Goal: Task Accomplishment & Management: Complete application form

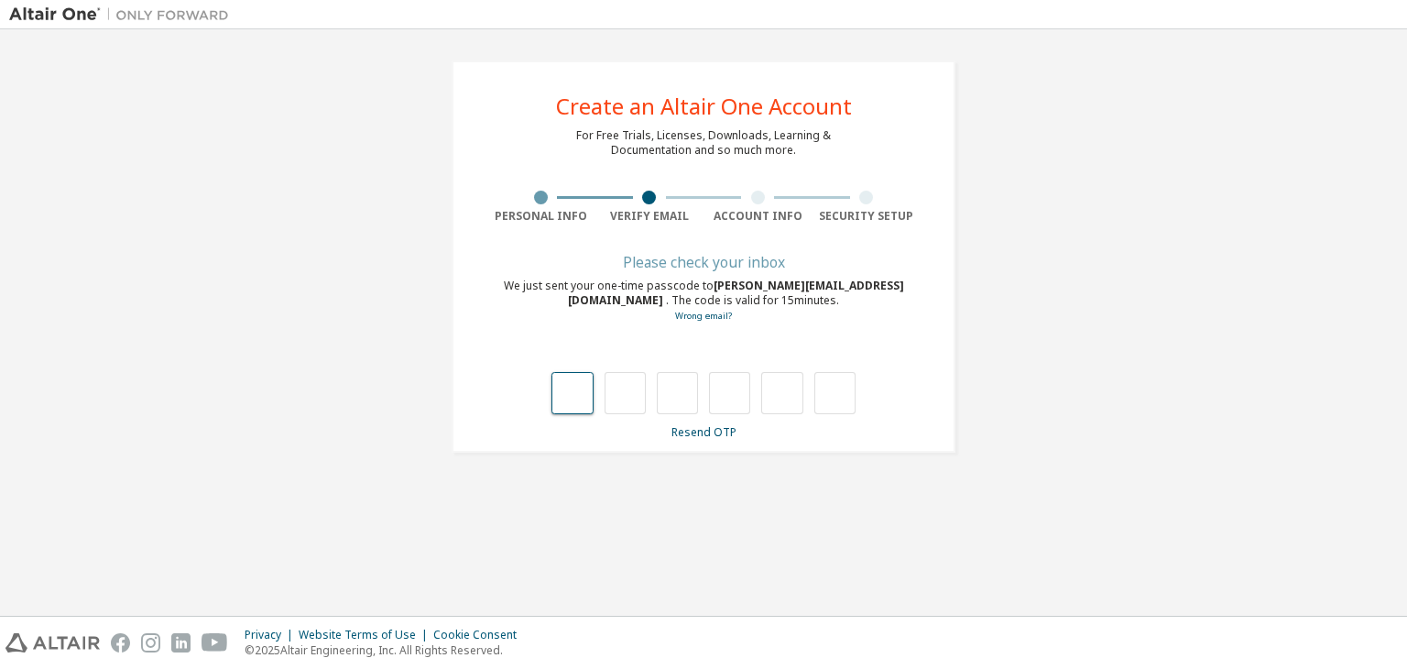
click at [586, 398] on input "text" at bounding box center [571, 393] width 41 height 42
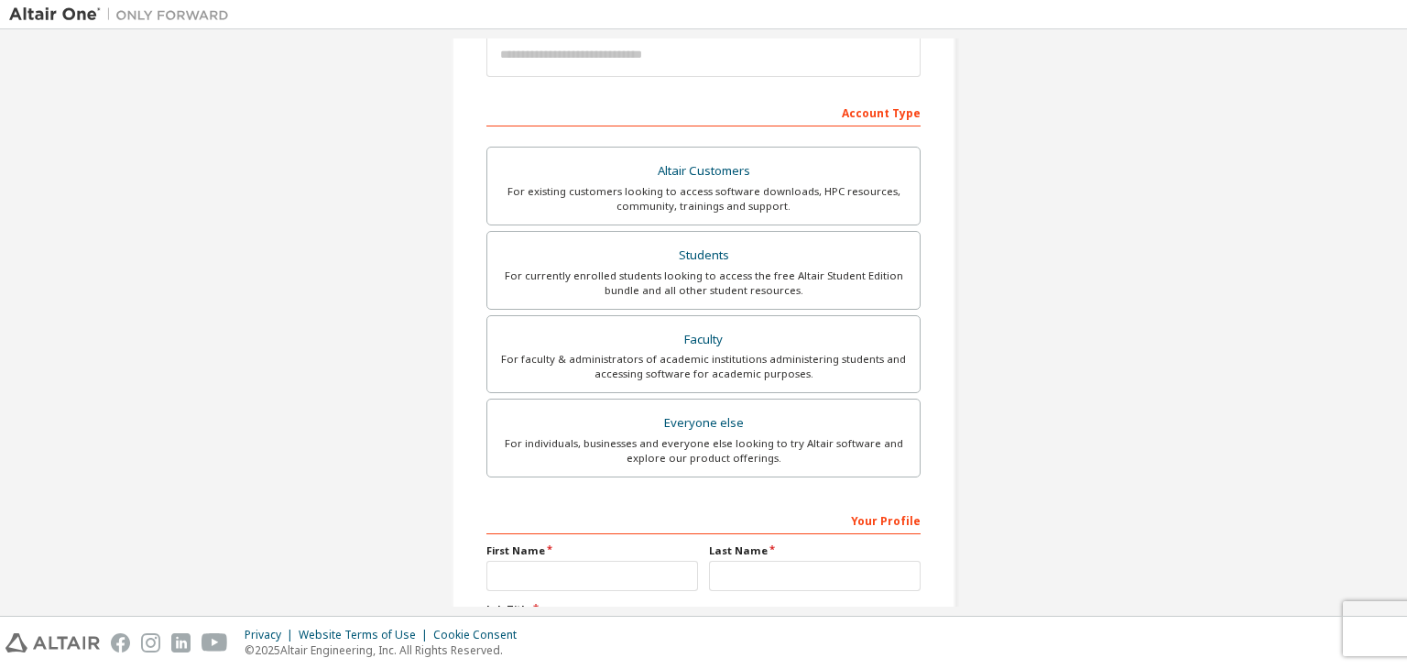
scroll to position [242, 0]
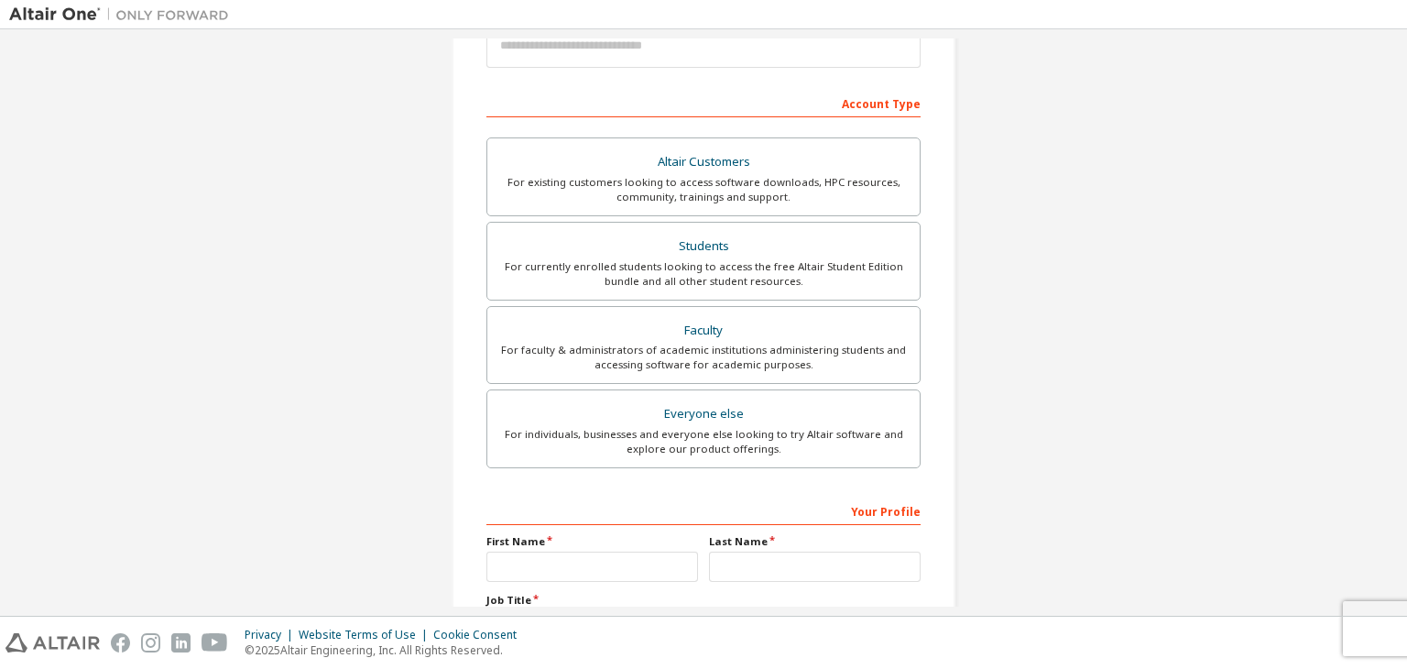
click at [707, 103] on div "Account Type" at bounding box center [703, 102] width 434 height 29
click at [684, 46] on input "email" at bounding box center [703, 46] width 434 height 44
type input "**********"
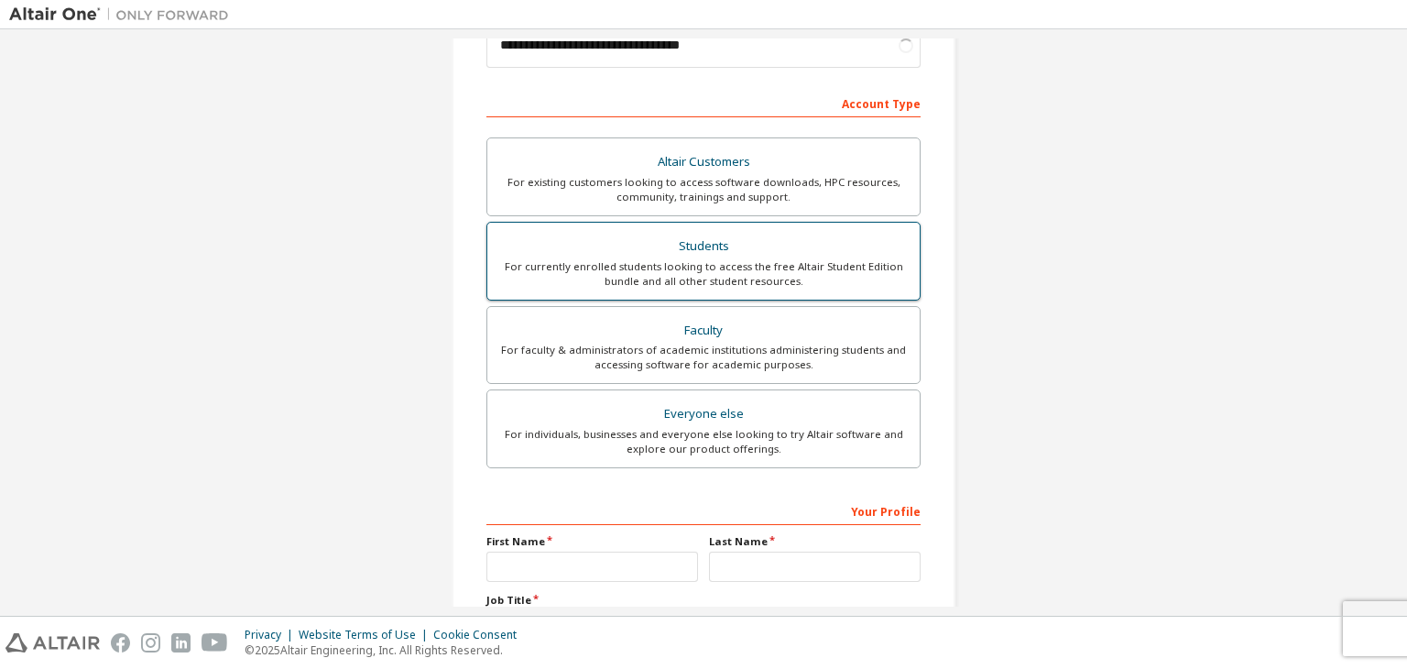
click at [645, 261] on div "For currently enrolled students looking to access the free Altair Student Editi…" at bounding box center [703, 273] width 410 height 29
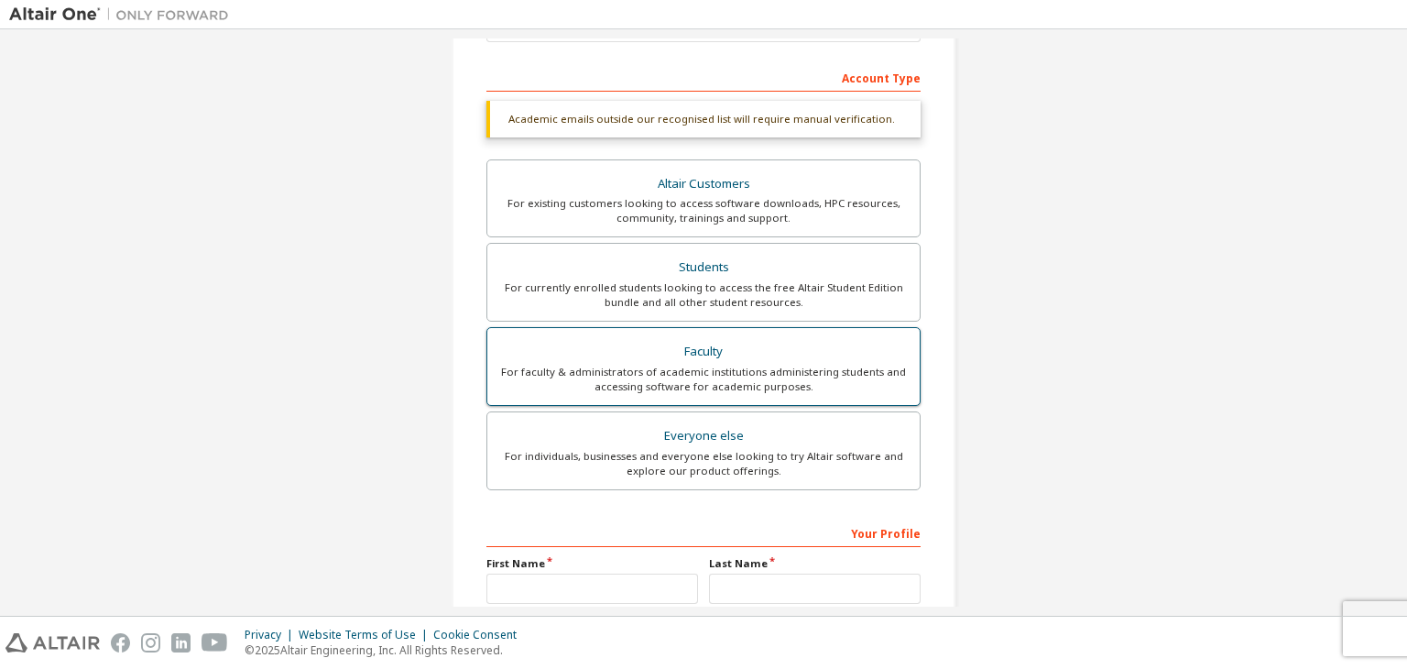
scroll to position [440, 0]
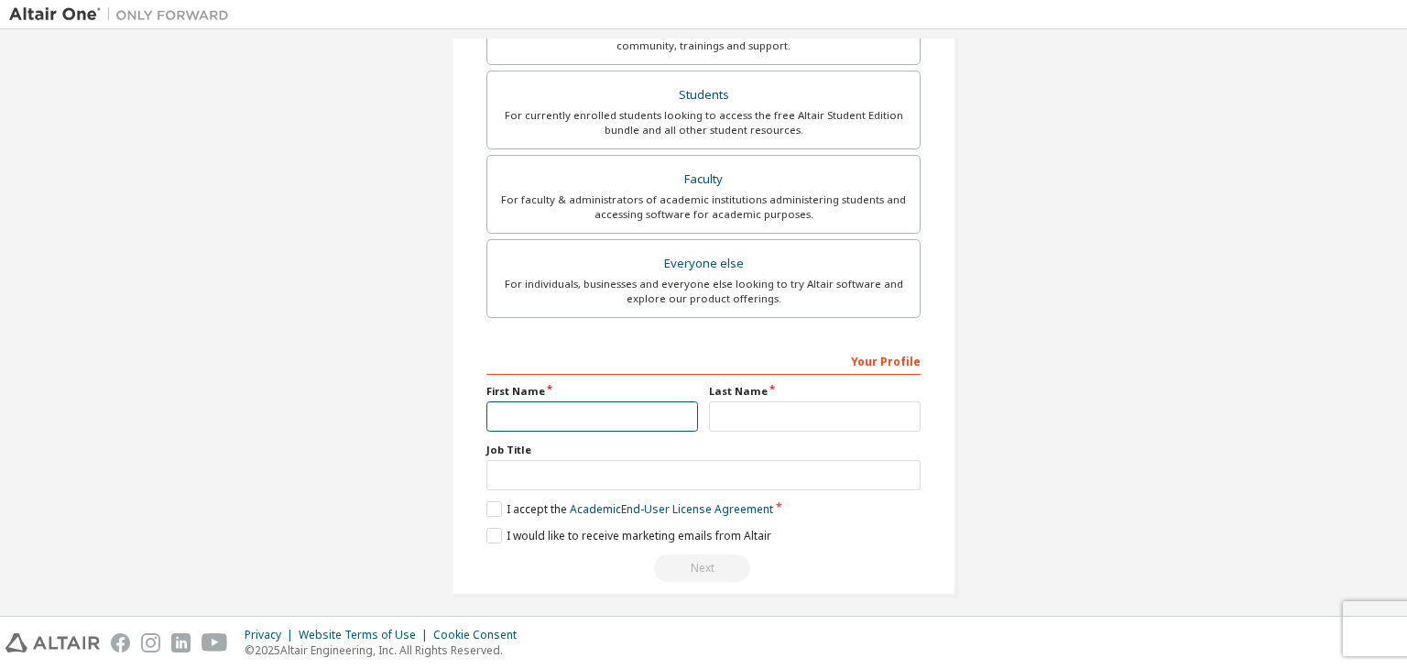
click at [607, 405] on input "text" at bounding box center [592, 416] width 212 height 30
type input "*****"
click at [767, 415] on input "text" at bounding box center [815, 416] width 212 height 30
type input "******"
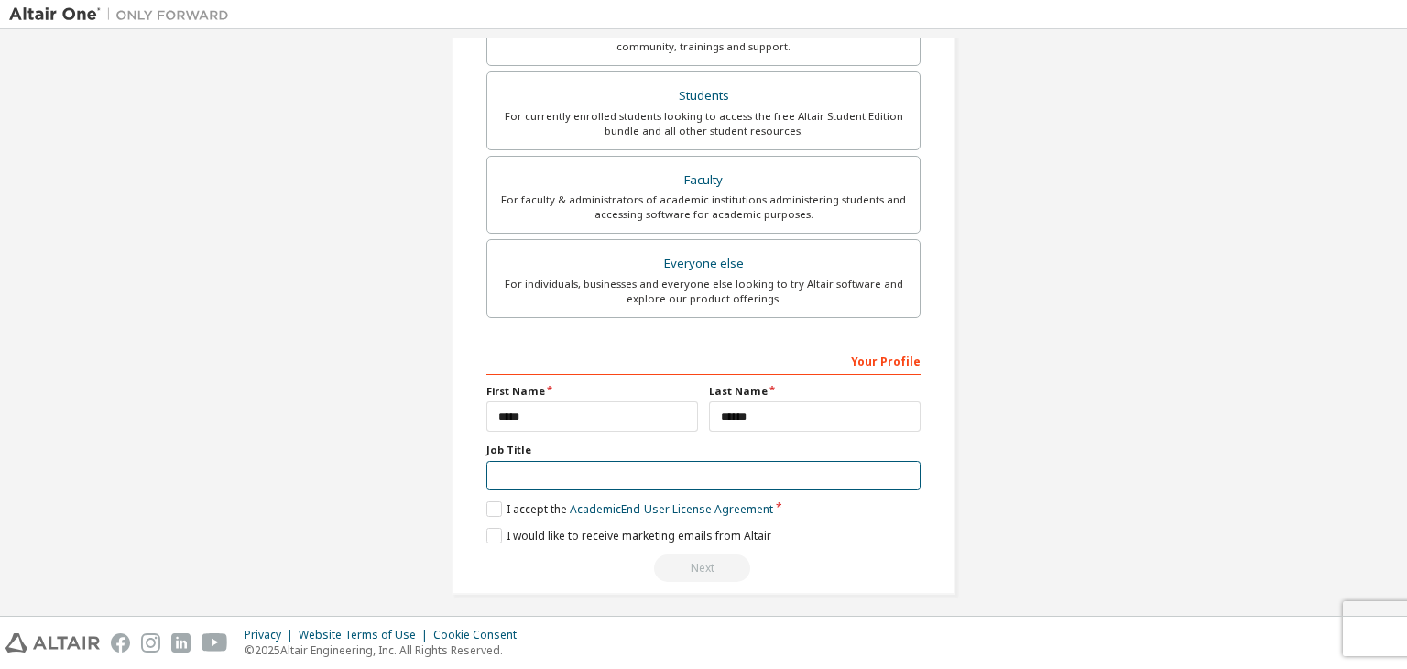
click at [730, 481] on input "text" at bounding box center [703, 476] width 434 height 30
type input "*******"
drag, startPoint x: 485, startPoint y: 507, endPoint x: 491, endPoint y: 531, distance: 25.6
click at [491, 531] on div "Your Profile First Name ***** Last Name ****** Job Title ******* Please provide…" at bounding box center [703, 463] width 434 height 237
click at [491, 531] on label "I would like to receive marketing emails from Altair" at bounding box center [628, 536] width 285 height 16
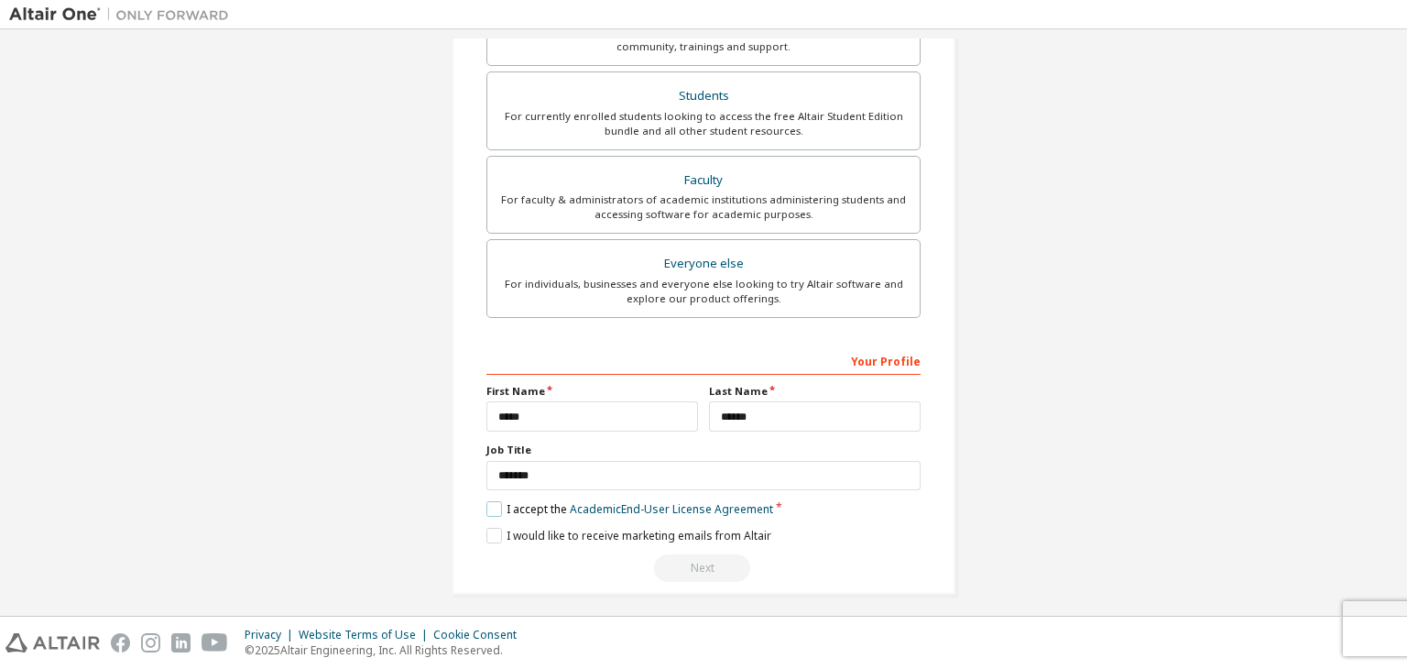
click at [487, 501] on label "I accept the Academic End-User License Agreement" at bounding box center [629, 509] width 287 height 16
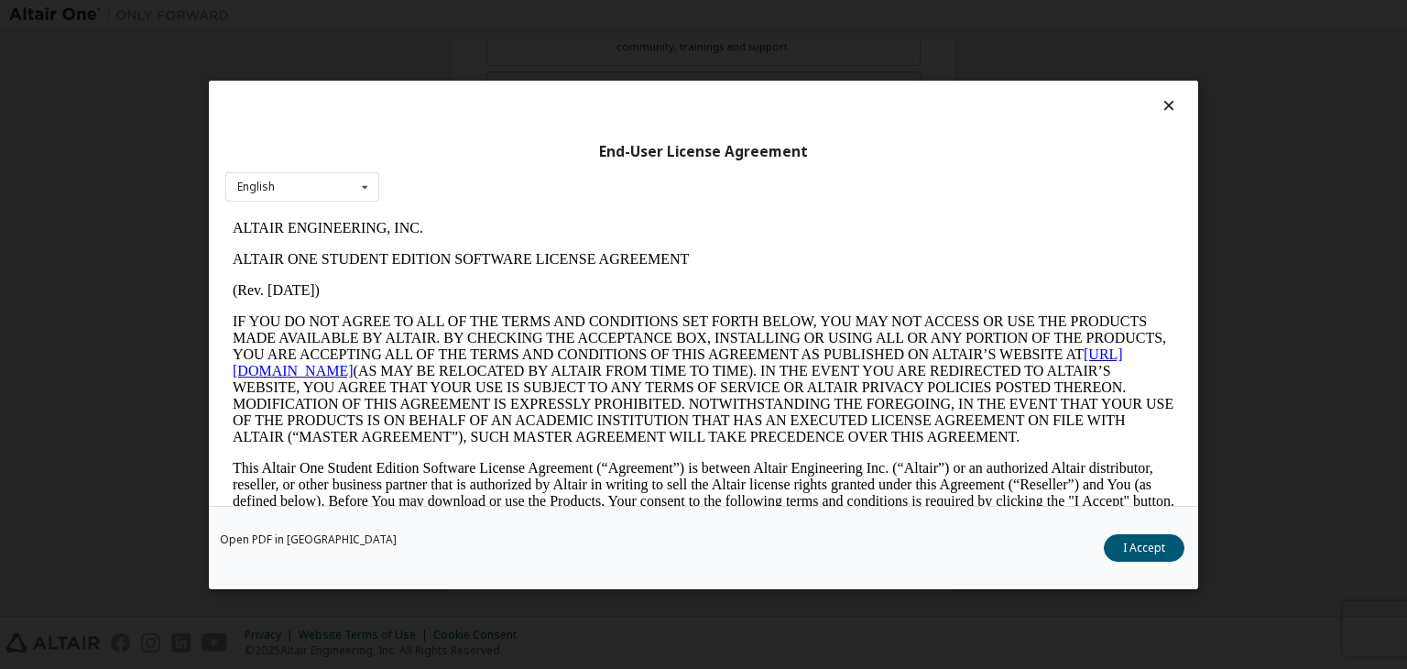
scroll to position [0, 0]
click at [1162, 549] on button "I Accept" at bounding box center [1144, 547] width 81 height 27
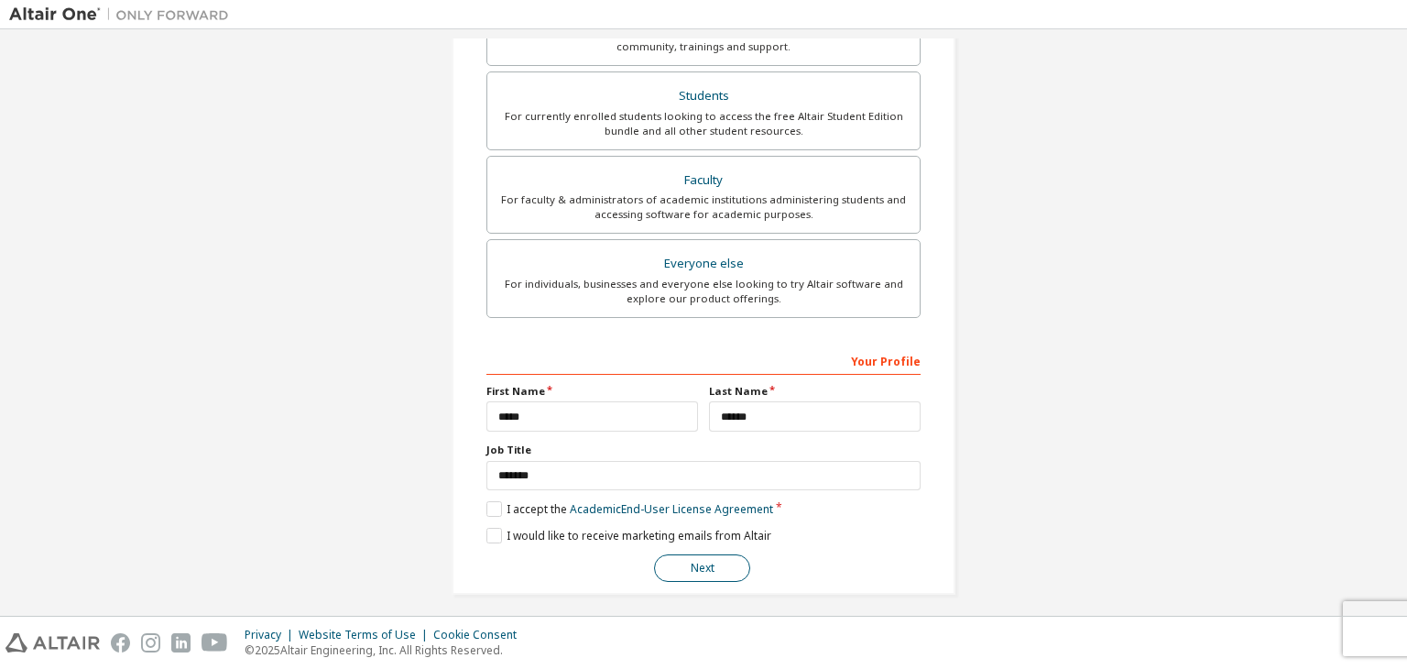
click at [699, 554] on button "Next" at bounding box center [702, 567] width 96 height 27
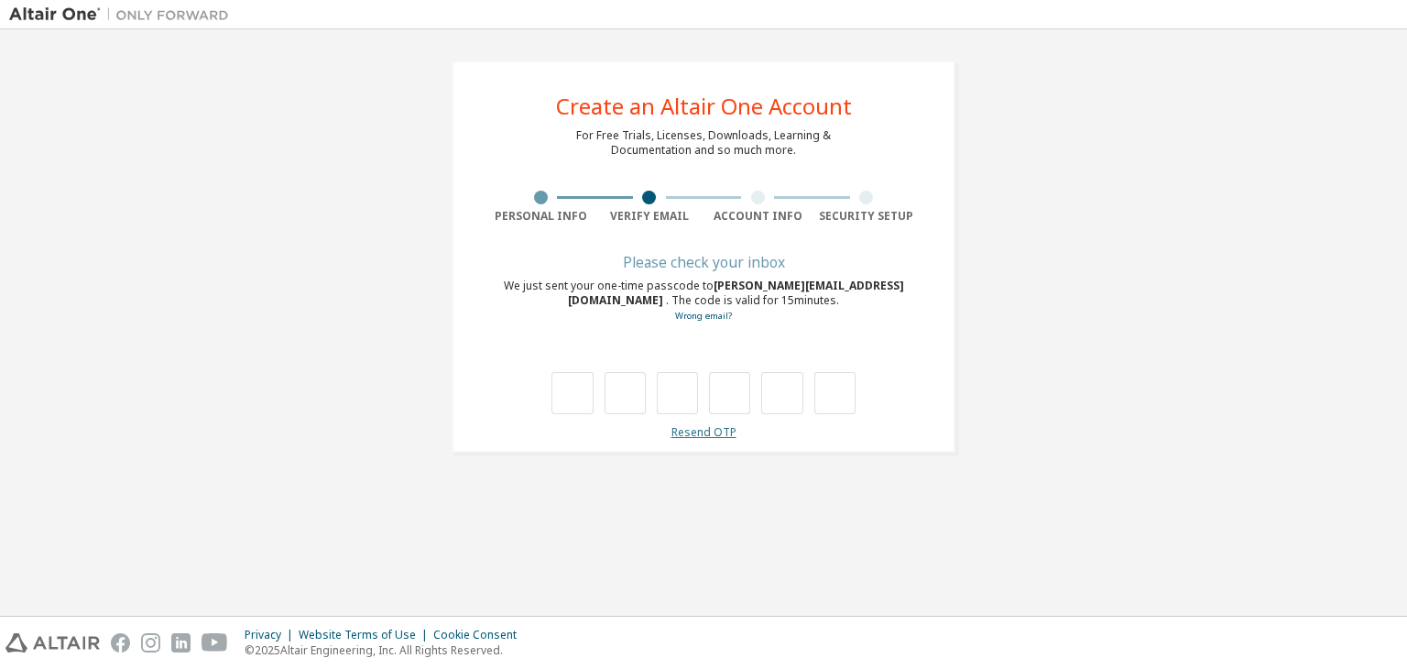
click at [689, 434] on link "Resend OTP" at bounding box center [703, 432] width 65 height 16
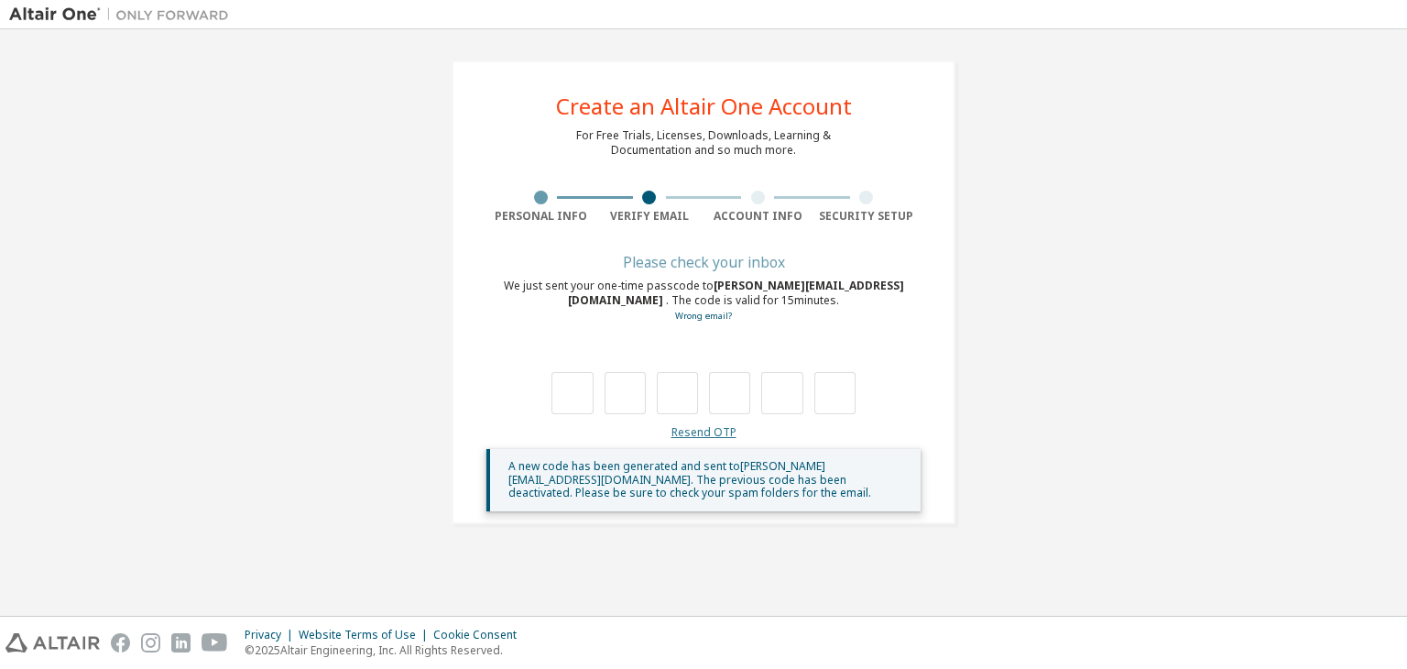
click at [722, 430] on link "Resend OTP" at bounding box center [703, 432] width 65 height 16
click at [722, 430] on div "Resend OTP A new code has been generated and sent to [PERSON_NAME][EMAIL_ADDRES…" at bounding box center [703, 468] width 434 height 86
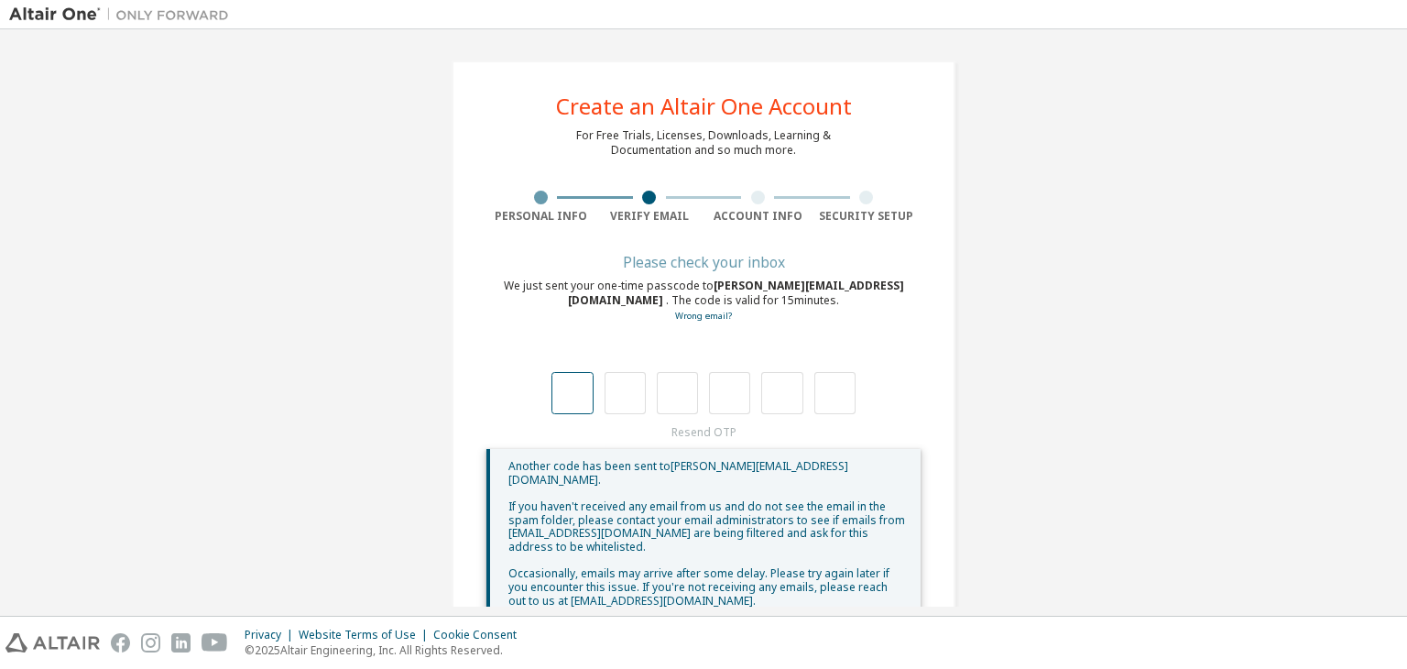
scroll to position [48, 0]
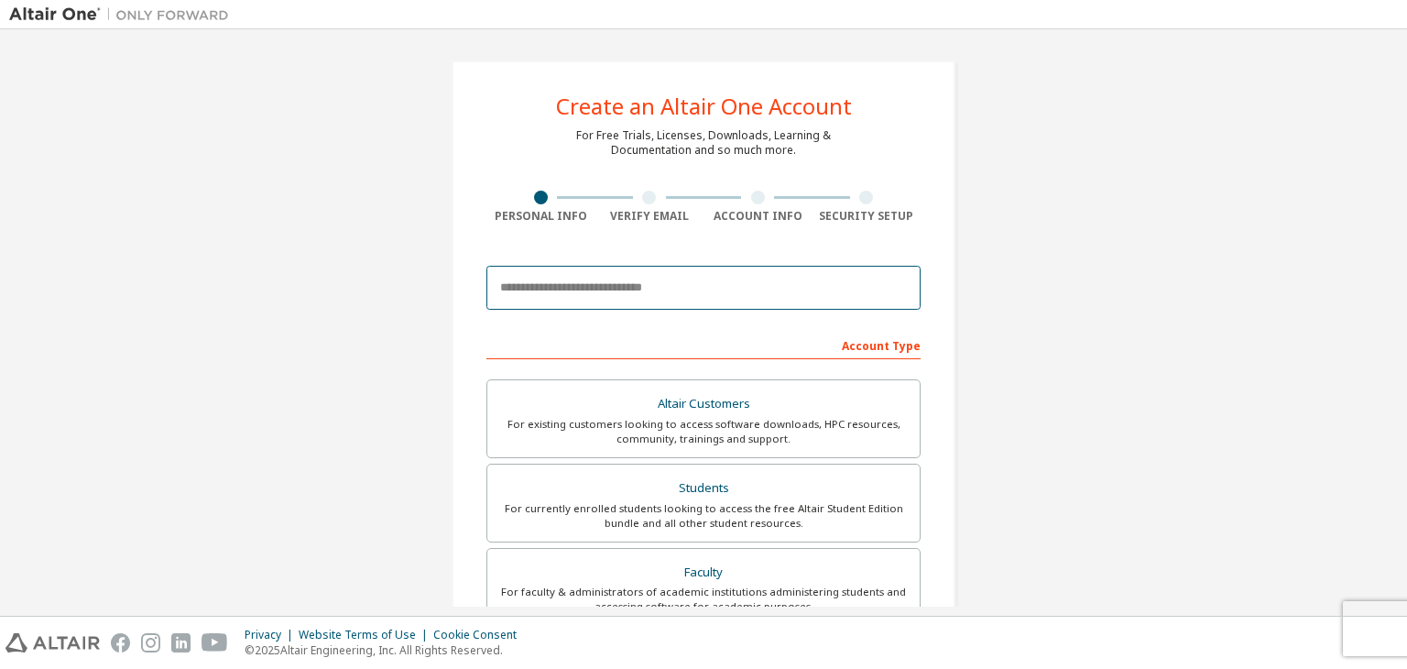
click at [606, 271] on input "email" at bounding box center [703, 288] width 434 height 44
click at [586, 286] on input "**********" at bounding box center [703, 288] width 434 height 44
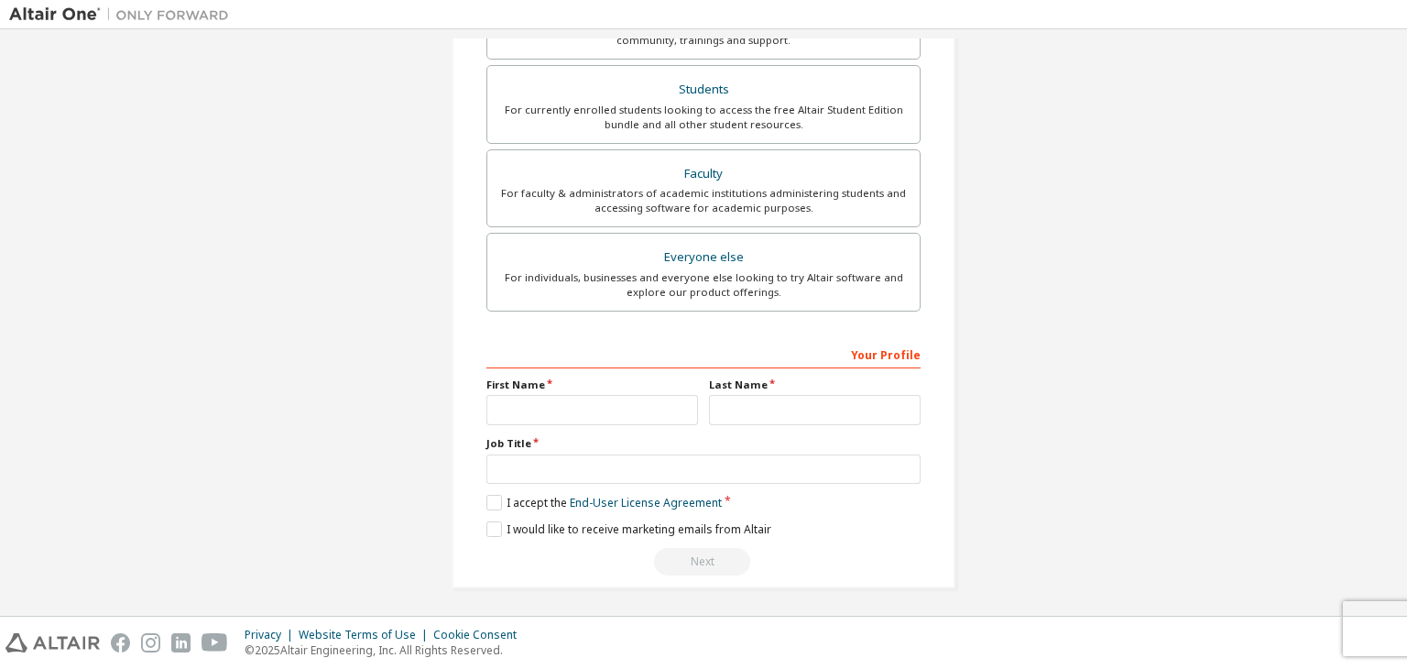
type input "**********"
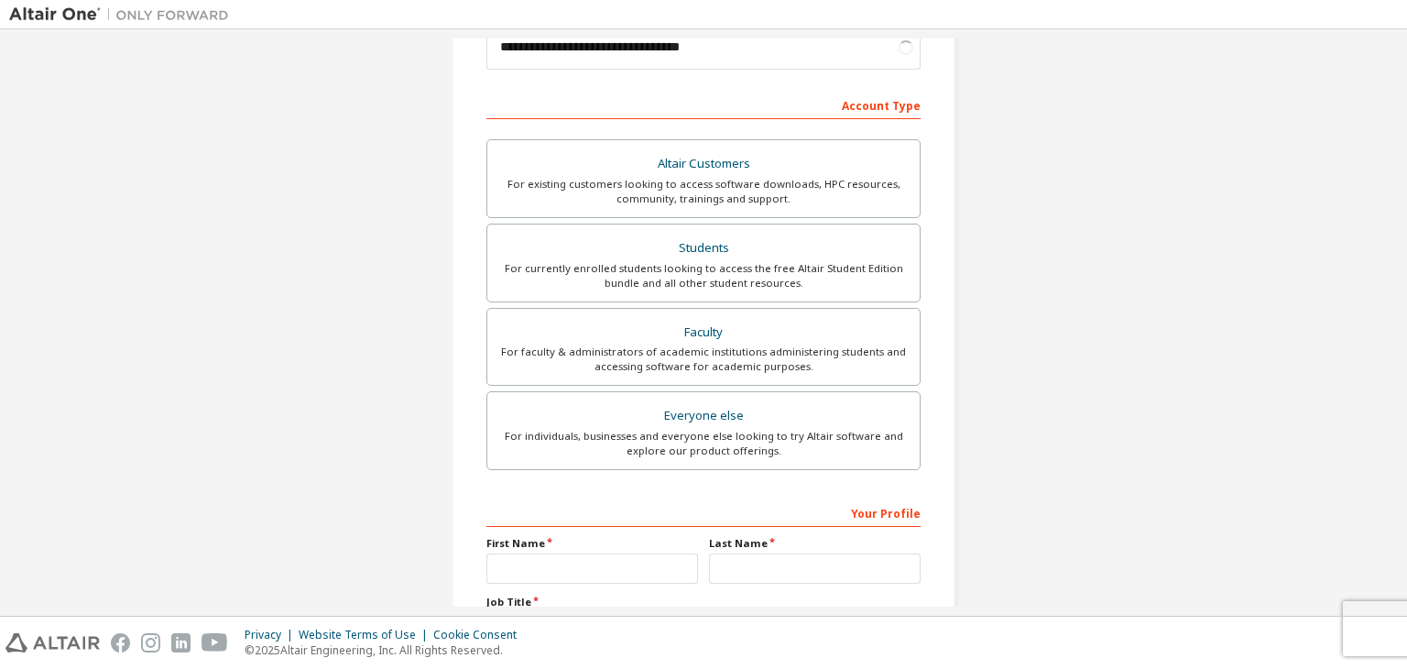
click at [556, 409] on div "Everyone else" at bounding box center [703, 416] width 410 height 26
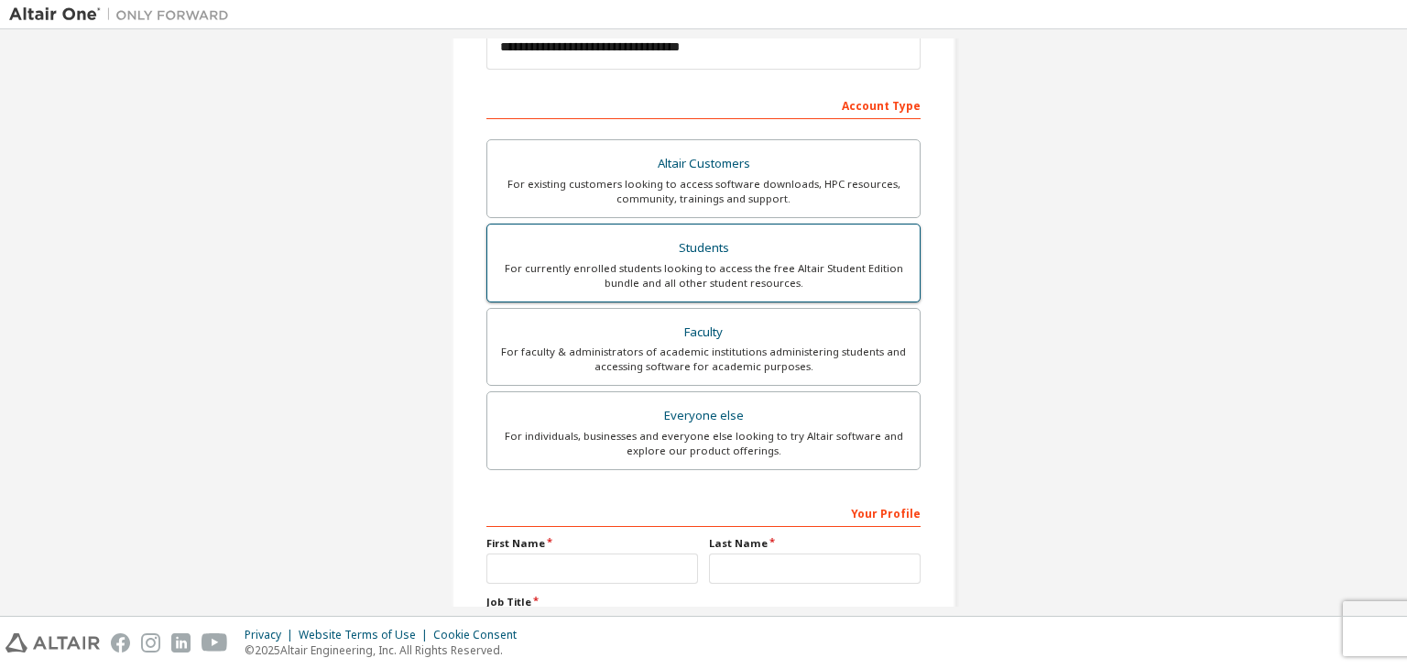
click at [664, 296] on label "Students For currently enrolled students looking to access the free Altair Stud…" at bounding box center [703, 263] width 434 height 79
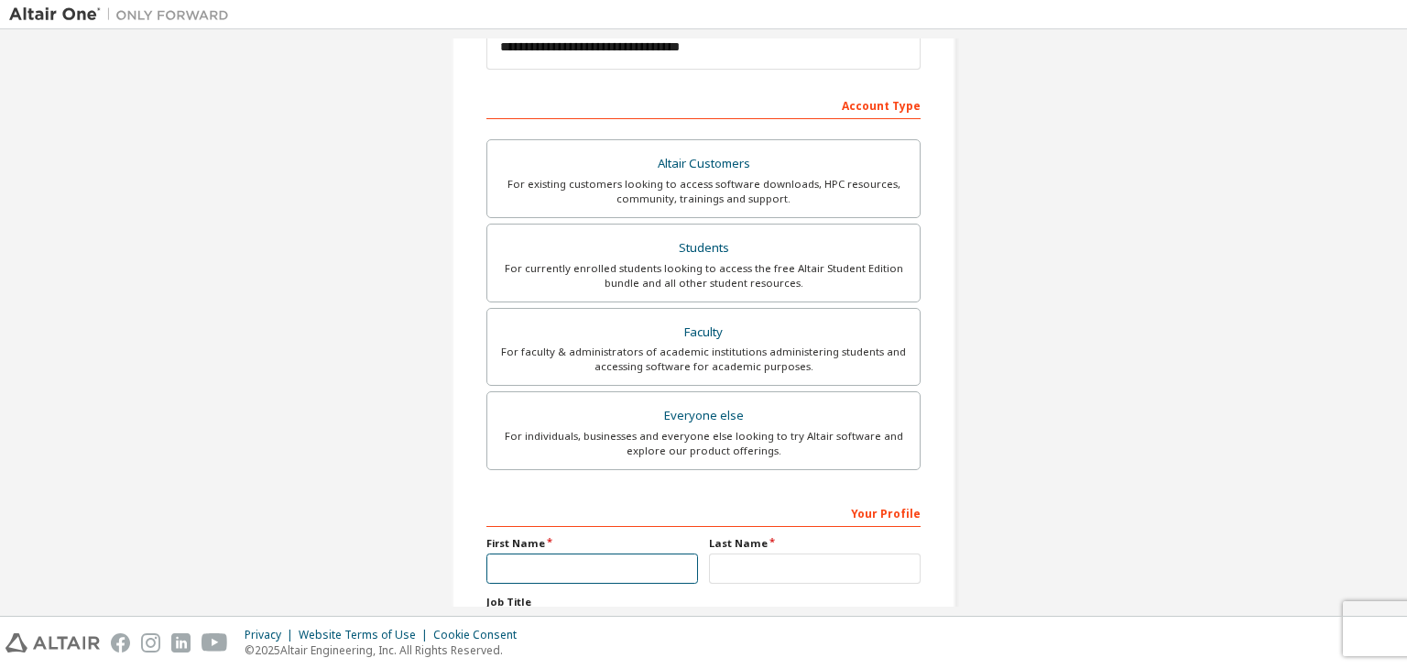
click at [599, 570] on input "text" at bounding box center [592, 568] width 212 height 30
type input "*****"
click at [748, 566] on input "text" at bounding box center [815, 568] width 212 height 30
type input "******"
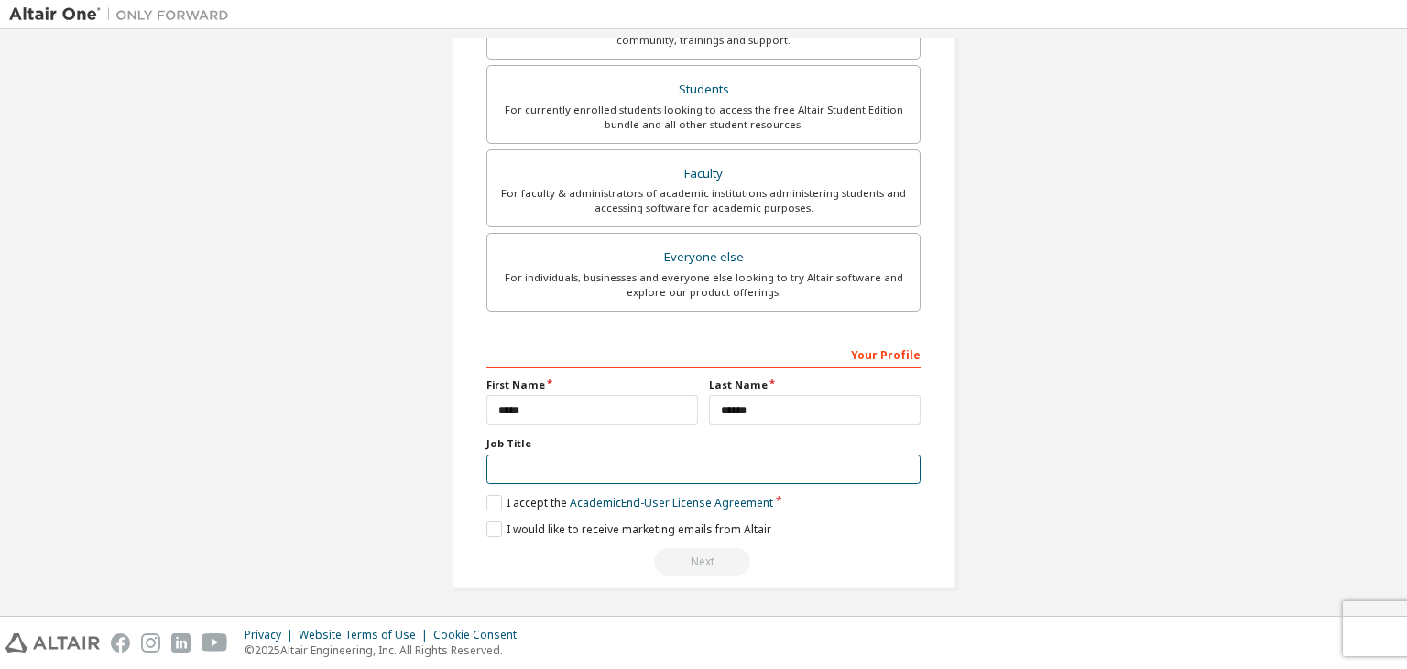
click at [634, 463] on input "text" at bounding box center [703, 469] width 434 height 30
type input "*******"
click at [570, 496] on link "Academic End-User License Agreement" at bounding box center [671, 503] width 203 height 16
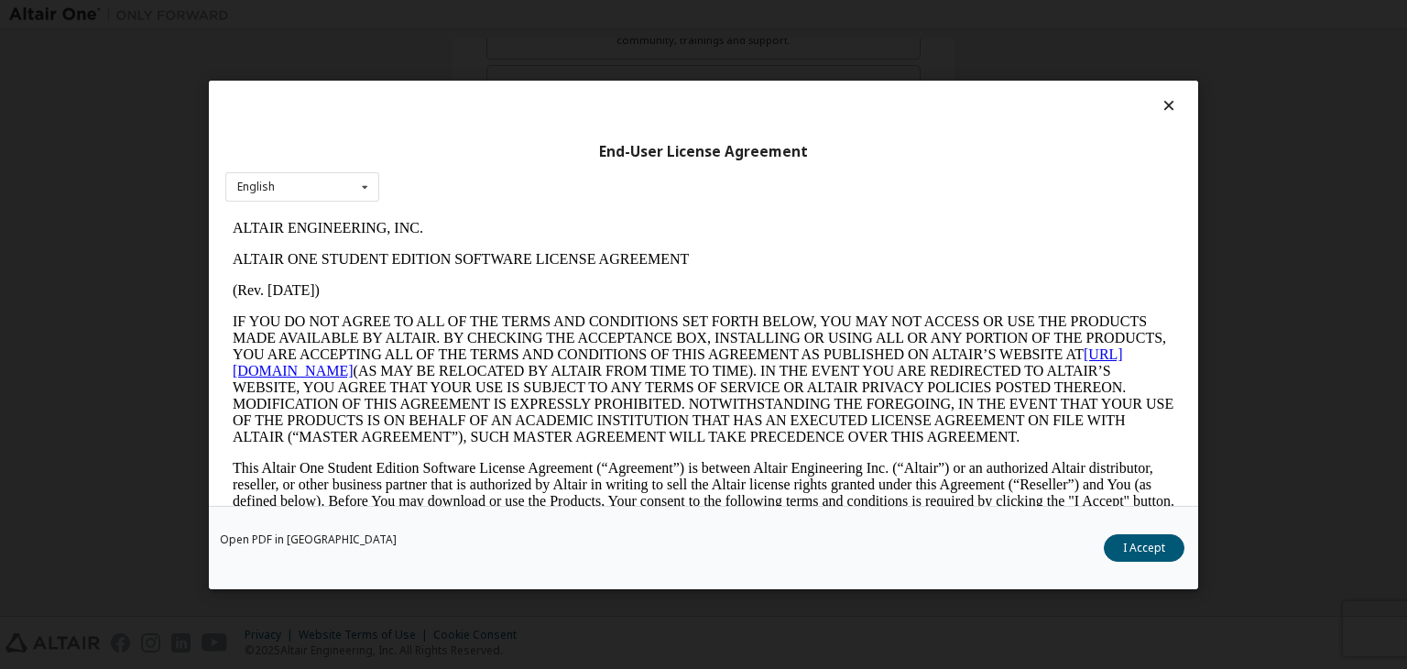
scroll to position [0, 0]
click at [1125, 538] on button "I Accept" at bounding box center [1144, 547] width 81 height 27
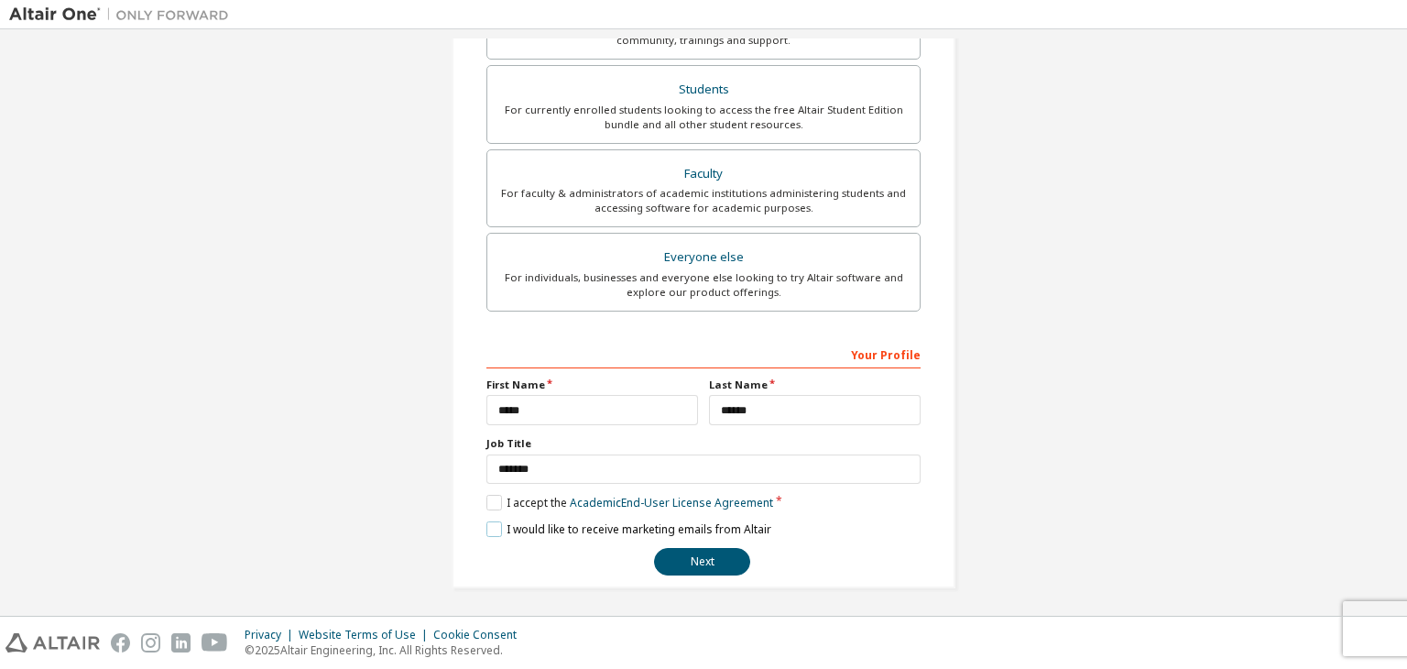
click at [512, 521] on label "I would like to receive marketing emails from Altair" at bounding box center [628, 529] width 285 height 16
click at [670, 551] on button "Next" at bounding box center [702, 561] width 96 height 27
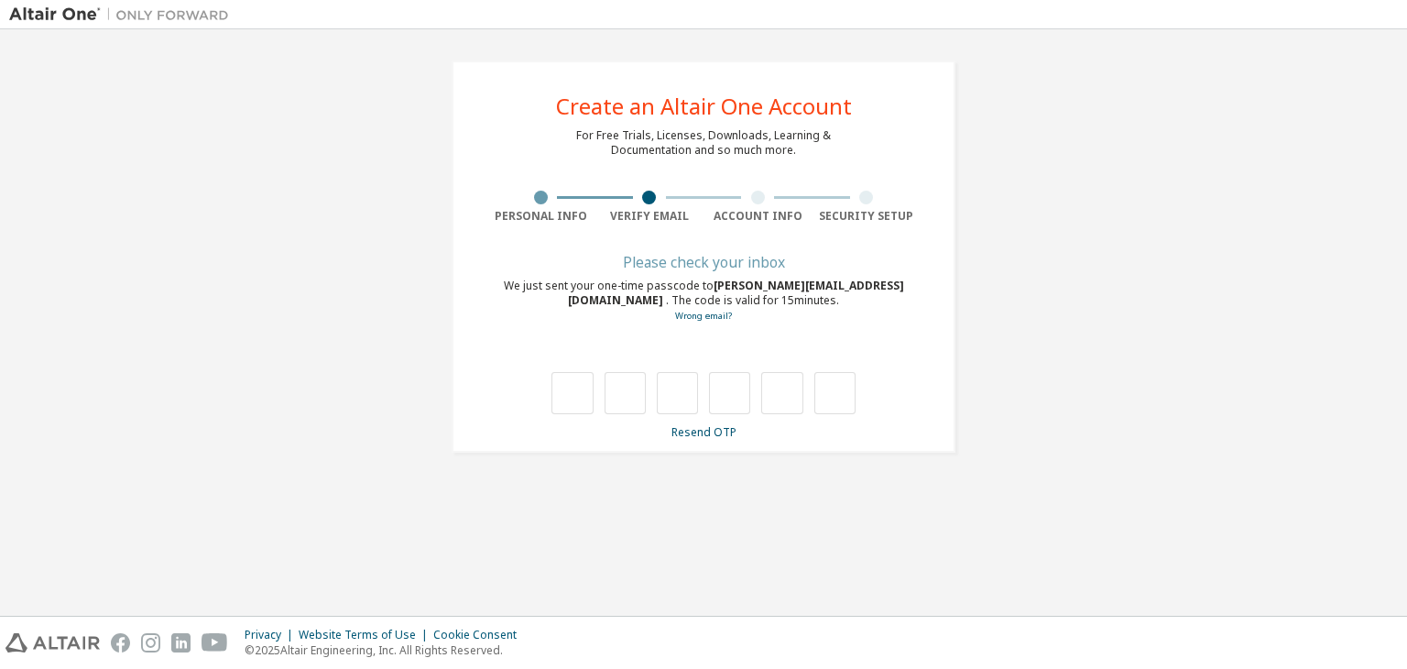
type input "*"
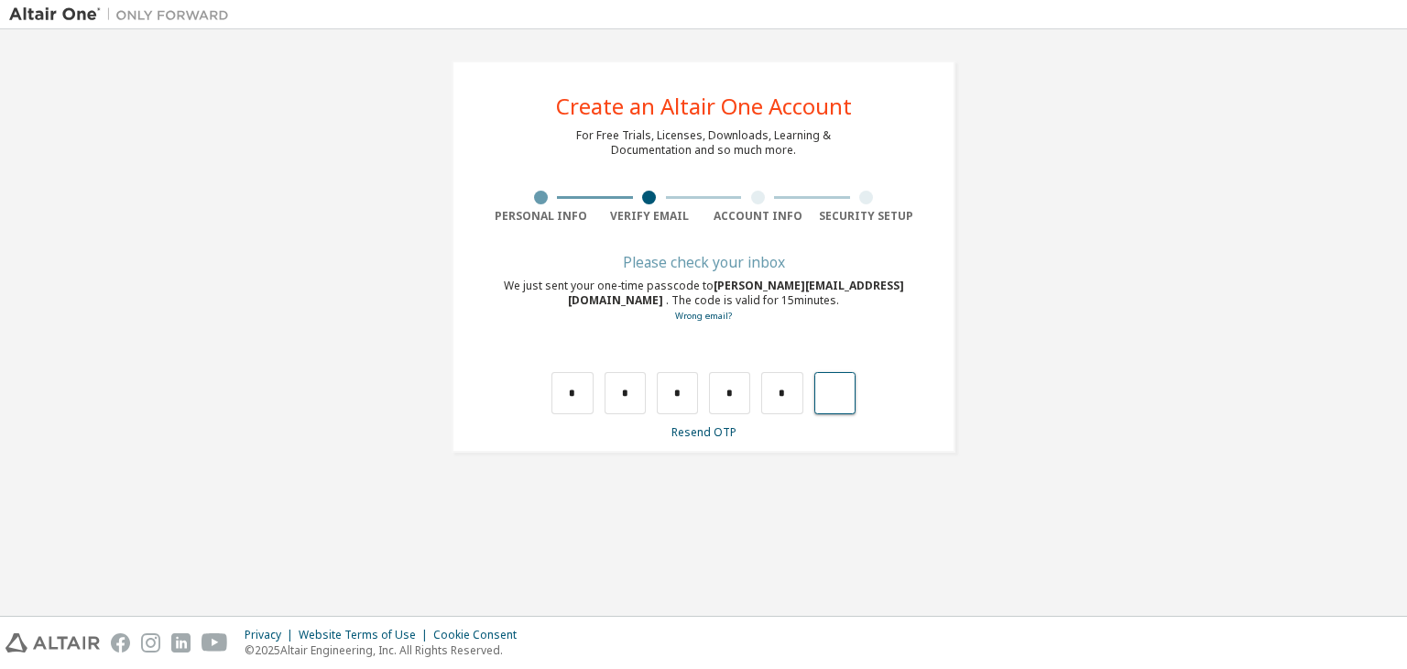
type input "*"
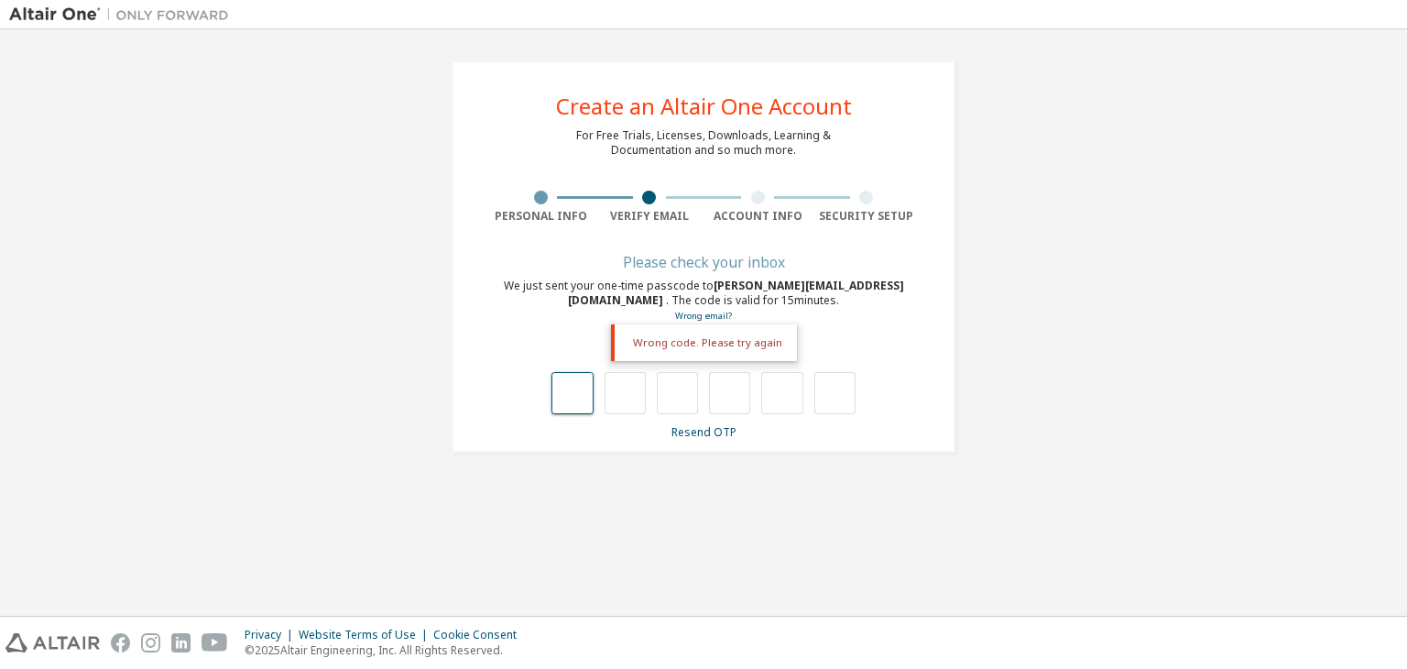
click at [580, 398] on input "text" at bounding box center [571, 393] width 41 height 42
type input "*"
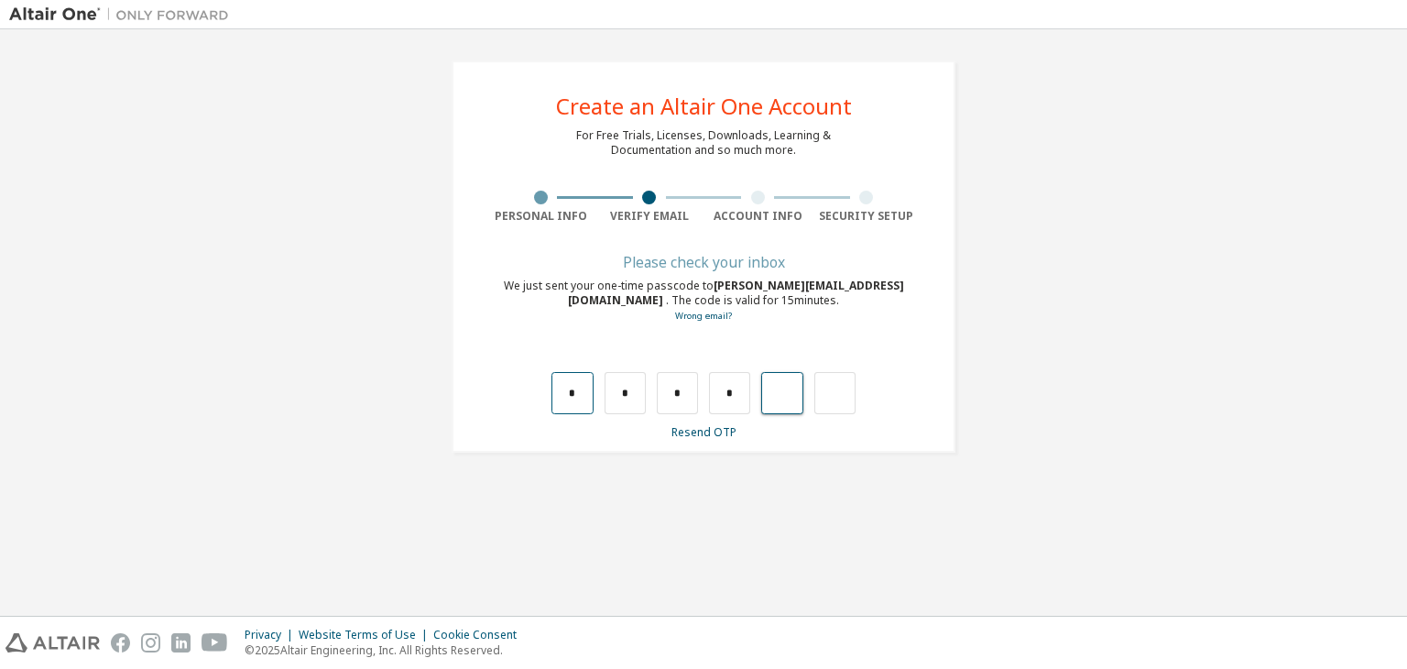
type input "*"
click at [580, 398] on input "text" at bounding box center [571, 393] width 41 height 42
type input "*"
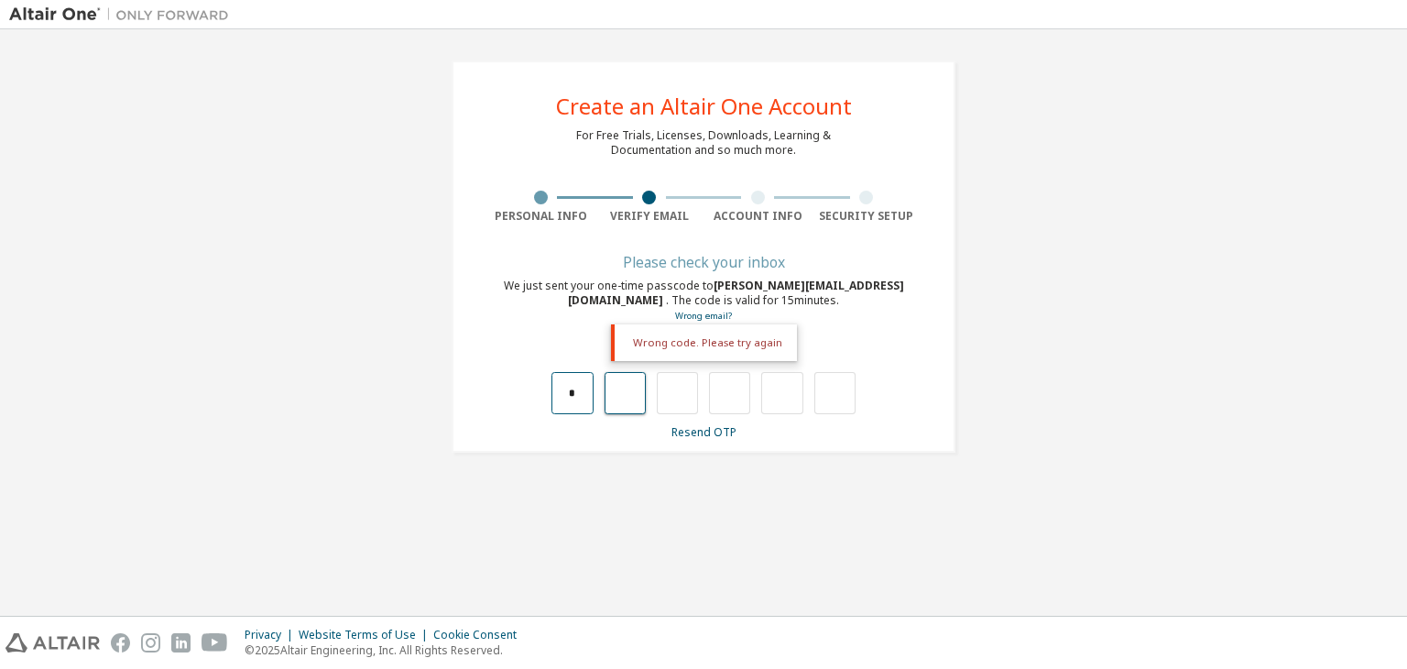
type input "*"
click at [640, 400] on input "*" at bounding box center [625, 393] width 41 height 42
type input "*"
click at [640, 400] on input "*" at bounding box center [625, 393] width 41 height 42
type input "*"
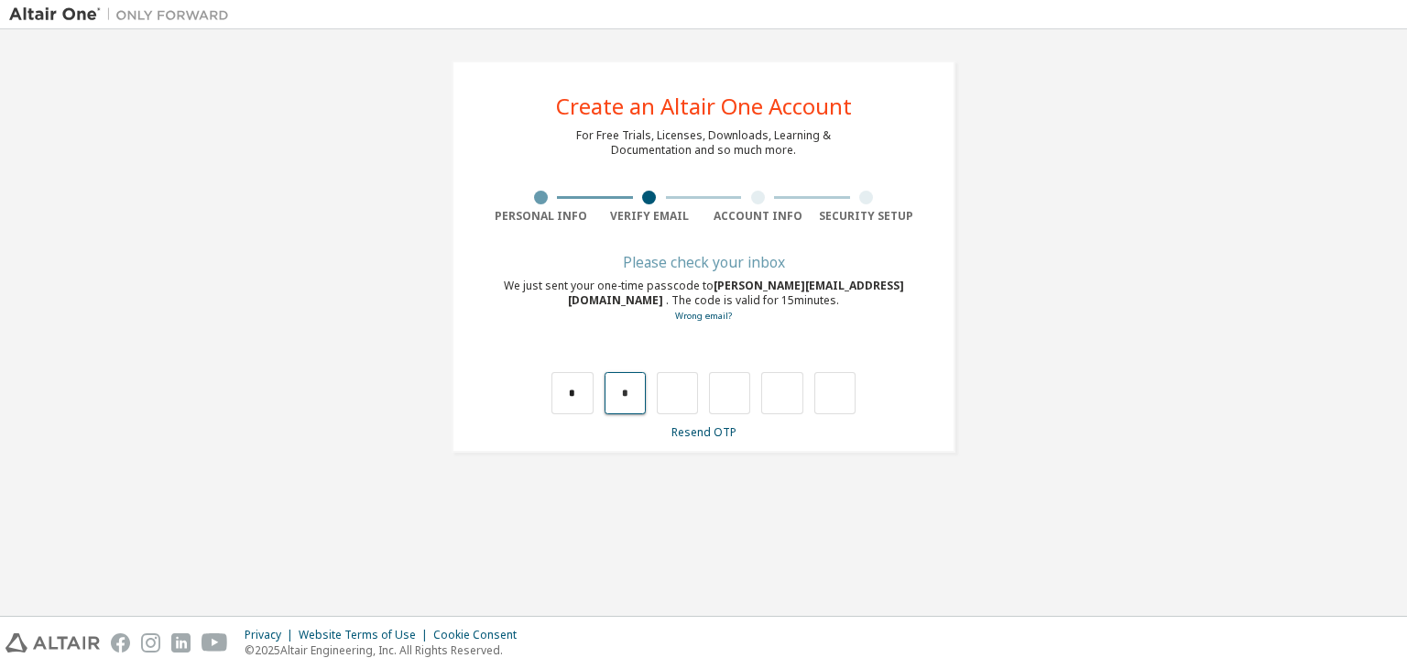
click at [640, 400] on input "*" at bounding box center [625, 393] width 41 height 42
type input "*"
click at [629, 398] on input "*" at bounding box center [625, 393] width 41 height 42
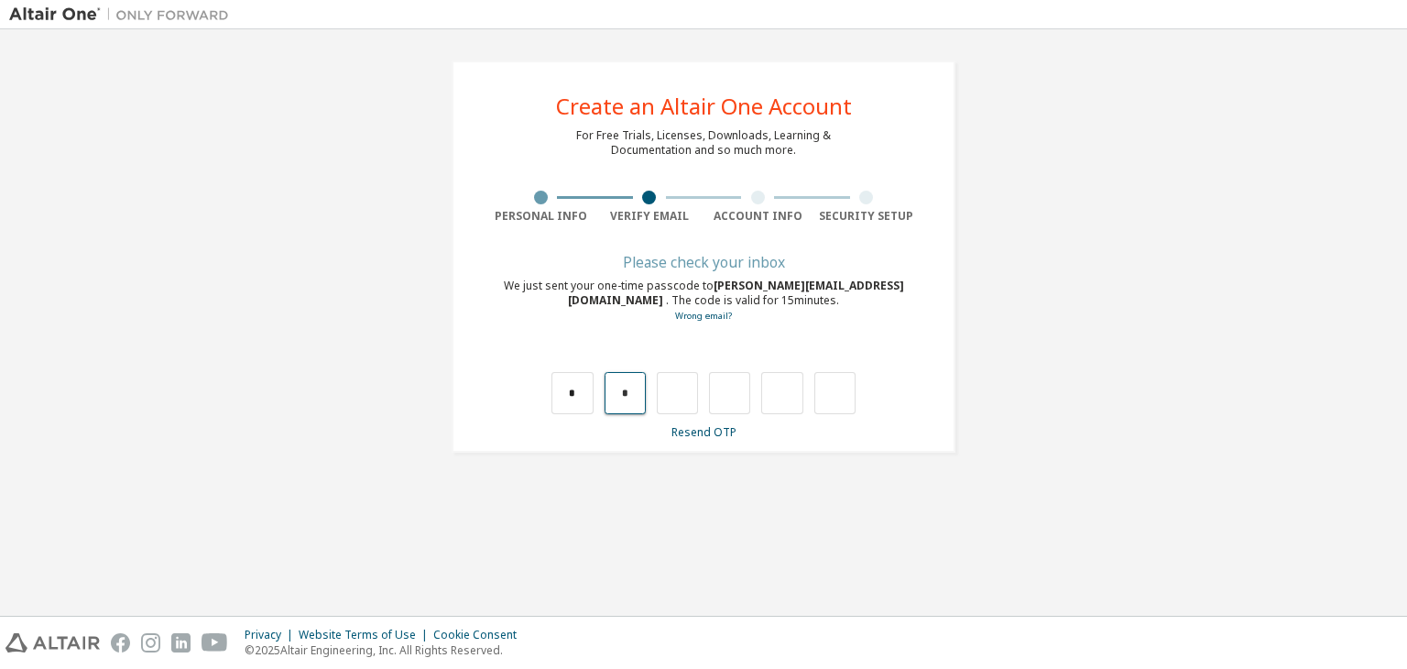
click at [629, 398] on input "*" at bounding box center [625, 393] width 41 height 42
type input "*"
click at [629, 398] on input "*" at bounding box center [625, 393] width 41 height 42
type input "*"
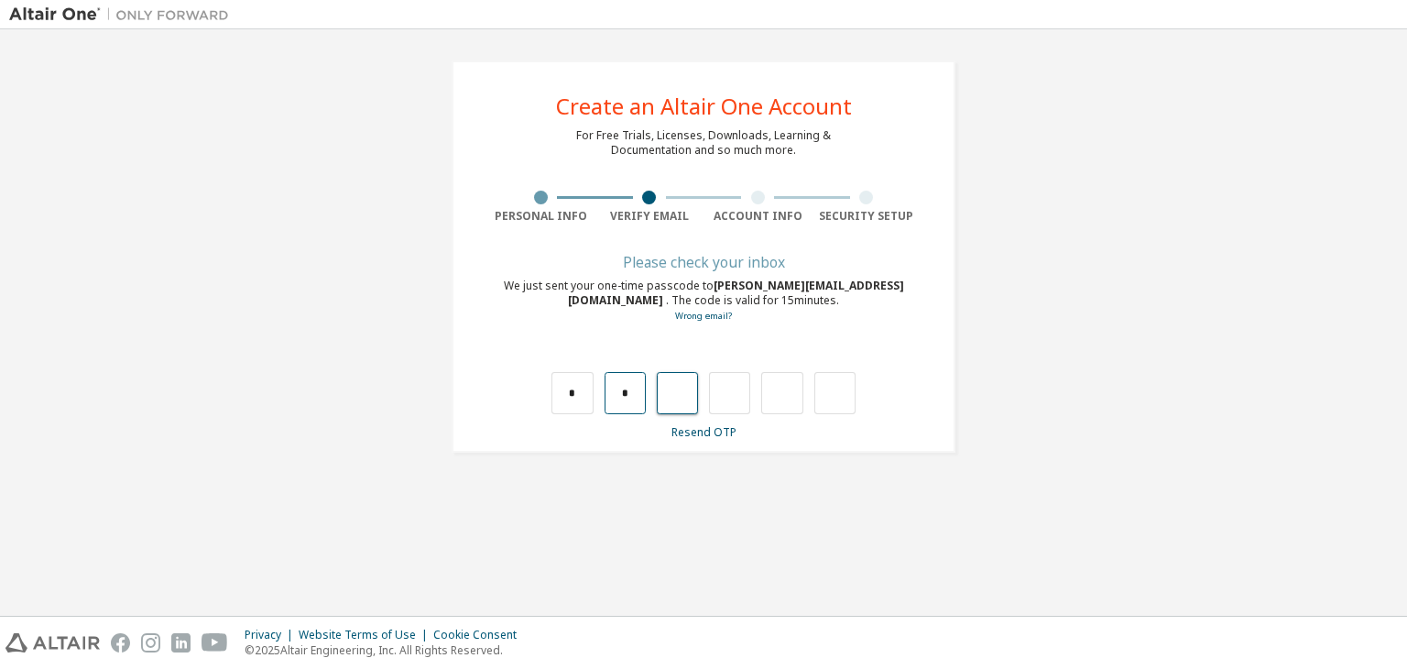
click at [629, 406] on input "*" at bounding box center [625, 393] width 41 height 42
type input "*"
click at [609, 401] on input "*" at bounding box center [625, 393] width 41 height 42
click at [638, 398] on input "*" at bounding box center [625, 393] width 41 height 42
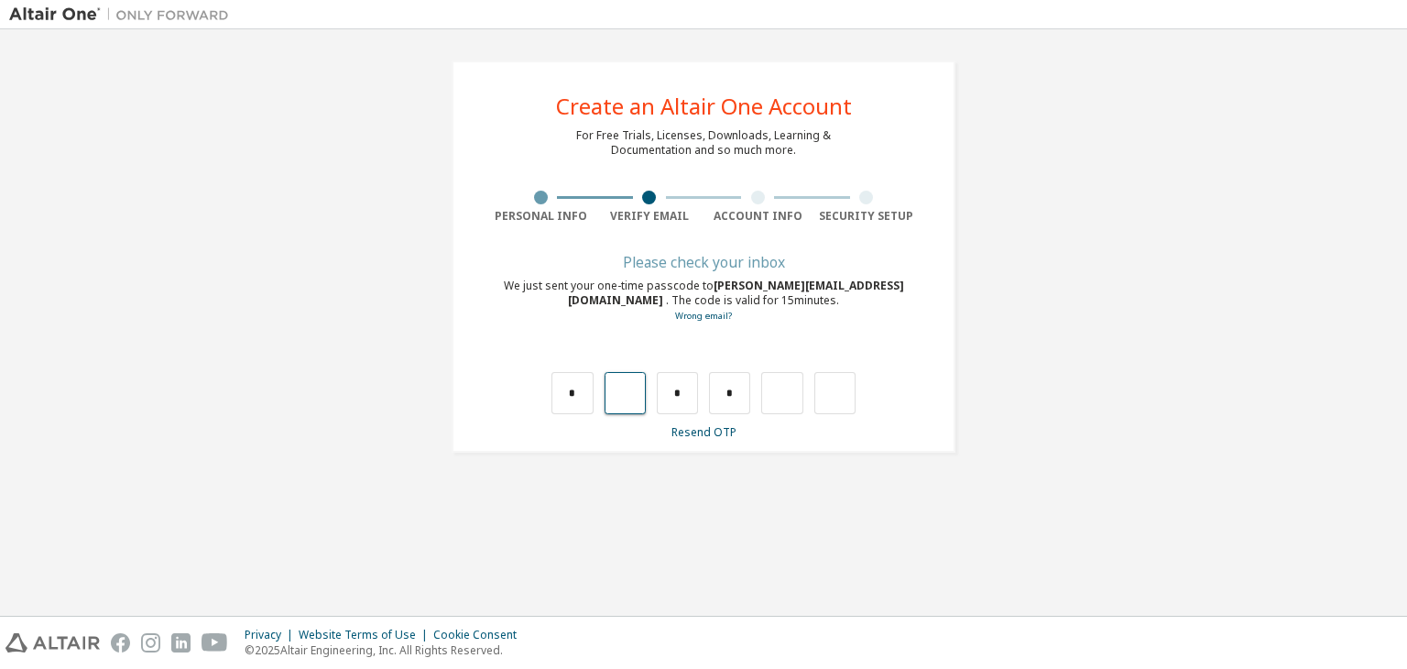
type input "*"
click at [641, 396] on input "*" at bounding box center [625, 393] width 41 height 42
type input "*"
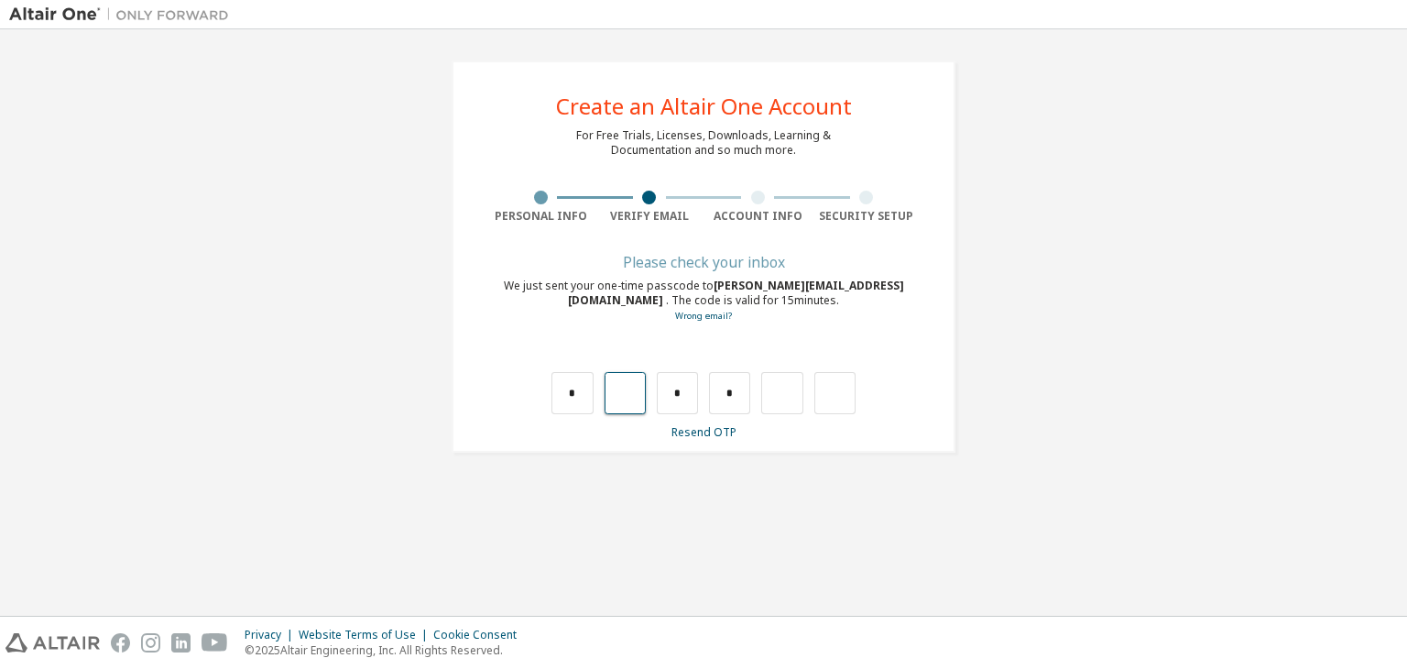
type input "*"
click at [644, 387] on input "*" at bounding box center [625, 393] width 41 height 42
type input "*"
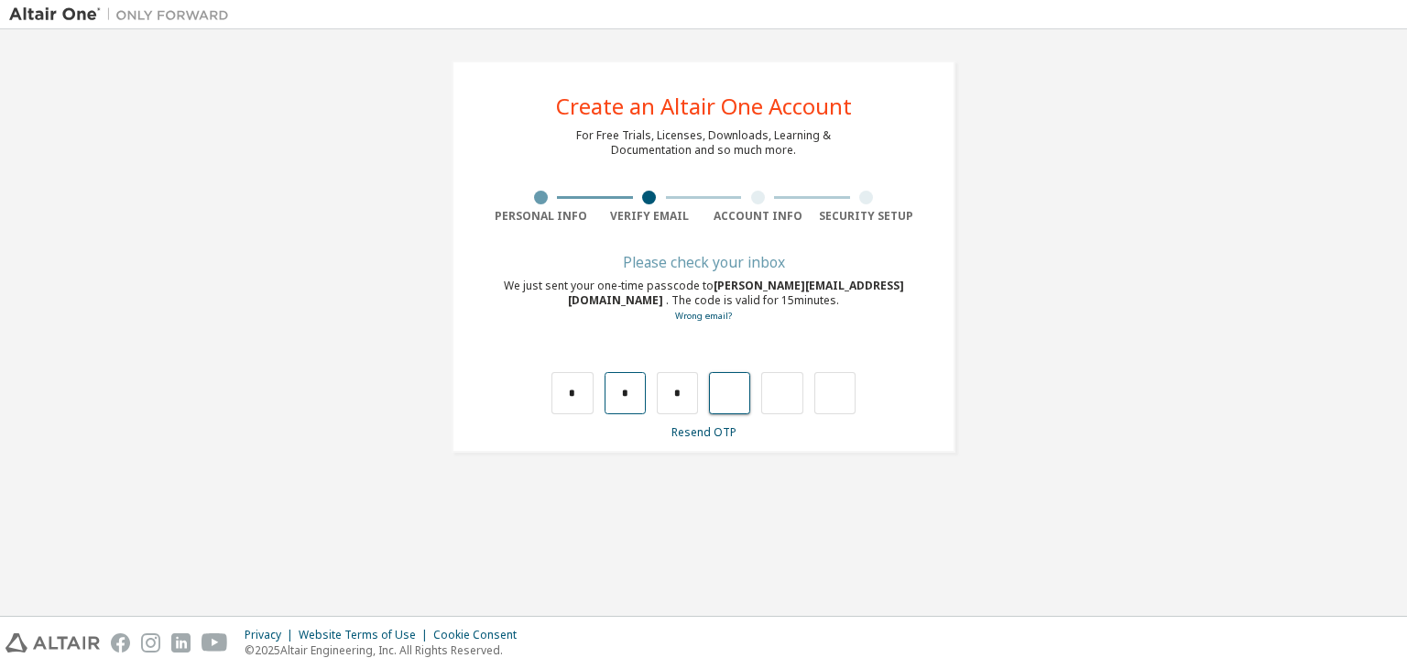
type input "*"
click at [693, 433] on link "Resend OTP" at bounding box center [703, 432] width 65 height 16
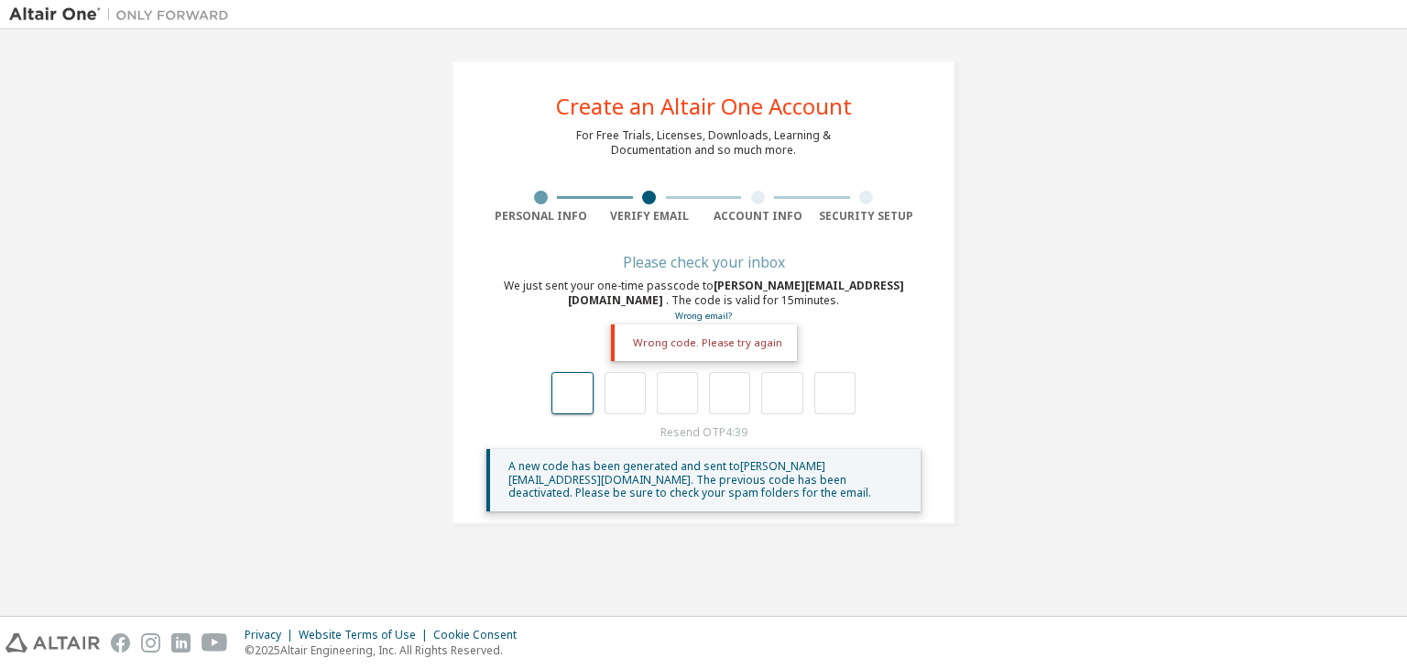
click at [589, 392] on input "text" at bounding box center [571, 393] width 41 height 42
type input "*"
click at [638, 409] on input "*" at bounding box center [625, 393] width 41 height 42
type input "*"
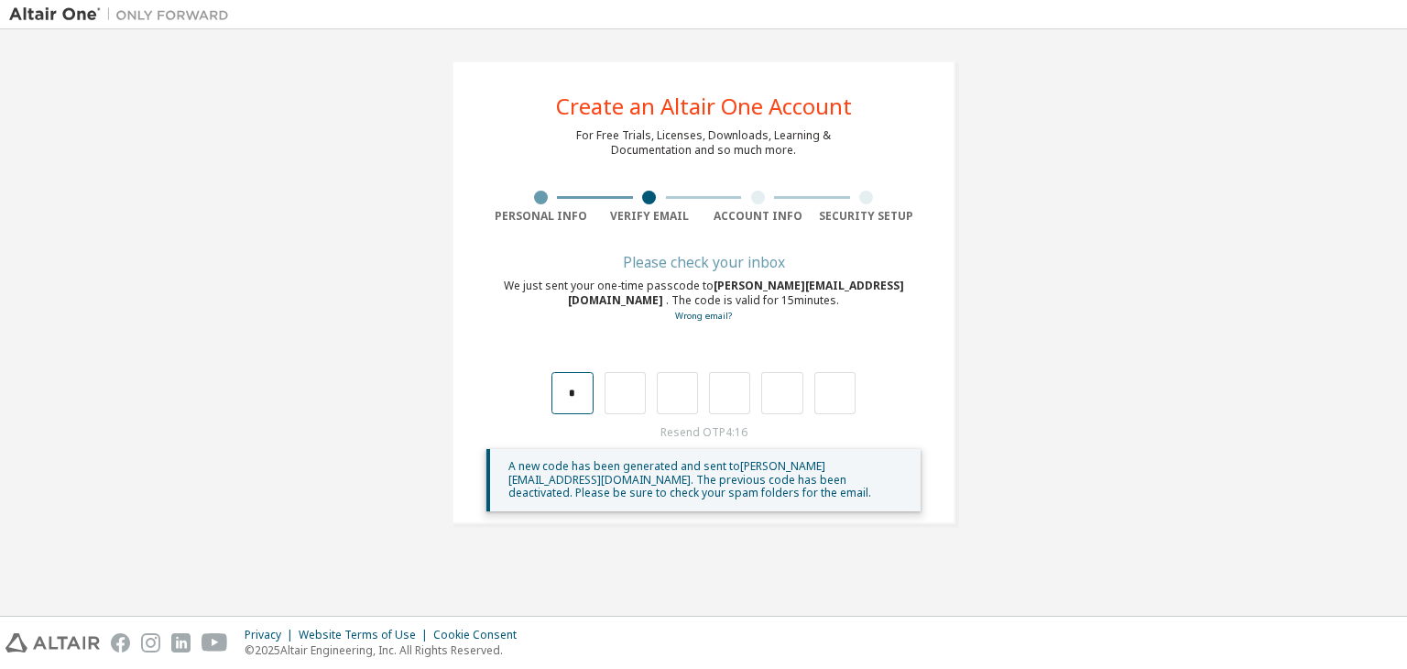
type input "*"
